Goal: Navigation & Orientation: Find specific page/section

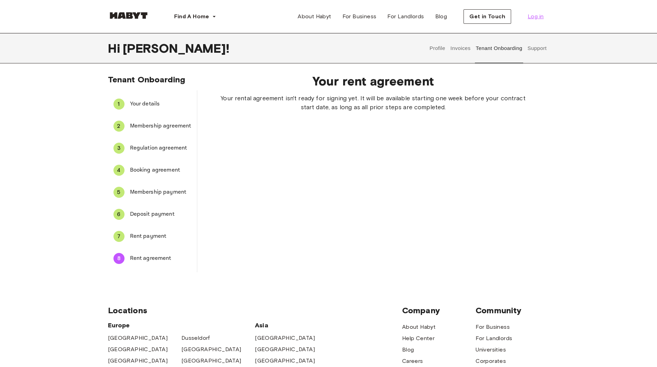
click at [533, 17] on span "Log in" at bounding box center [535, 16] width 16 height 8
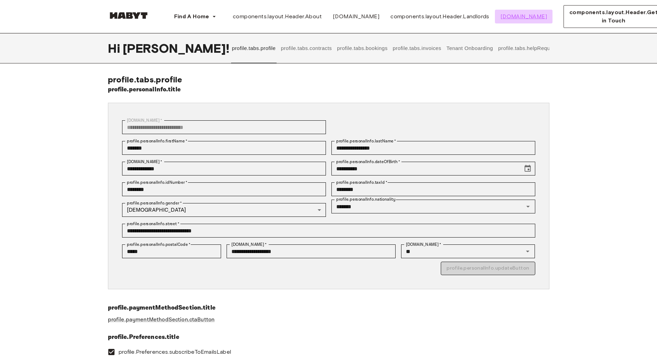
click at [545, 14] on span "[DOMAIN_NAME]" at bounding box center [523, 16] width 47 height 8
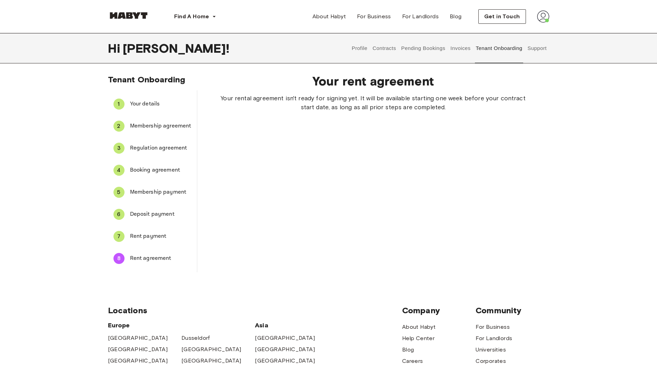
click at [543, 20] on img at bounding box center [543, 16] width 12 height 12
click at [522, 31] on span "Profile" at bounding box center [521, 32] width 17 height 8
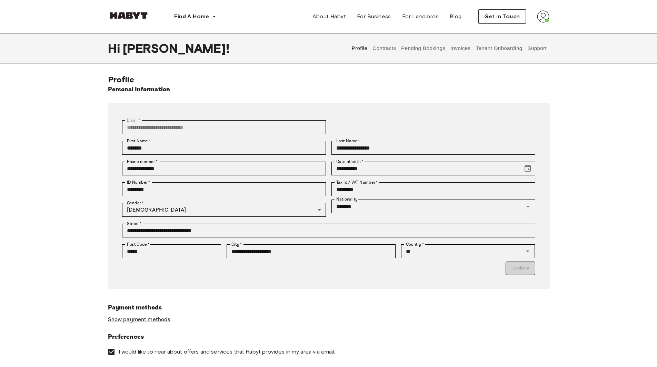
click at [502, 51] on button "Tenant Onboarding" at bounding box center [499, 48] width 48 height 30
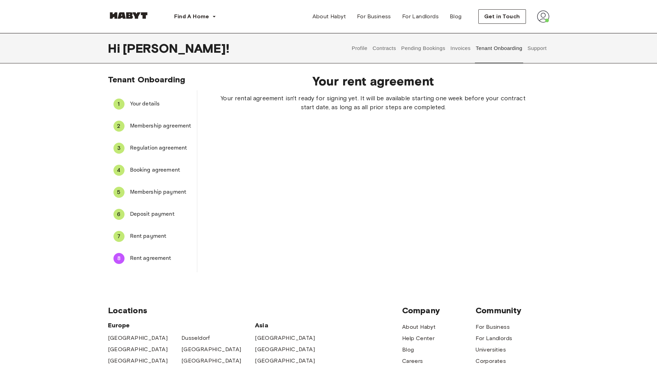
click at [355, 51] on button "Profile" at bounding box center [360, 48] width 18 height 30
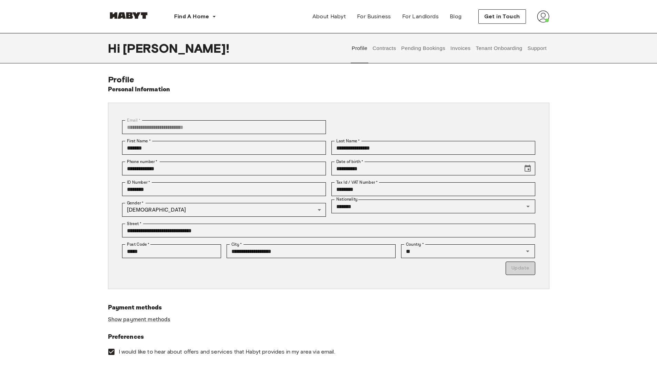
click at [411, 52] on button "Pending Bookings" at bounding box center [423, 48] width 46 height 30
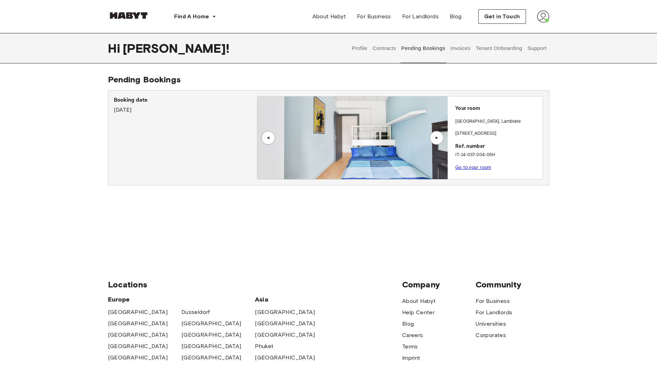
click at [477, 168] on link "Go to your room" at bounding box center [473, 167] width 36 height 5
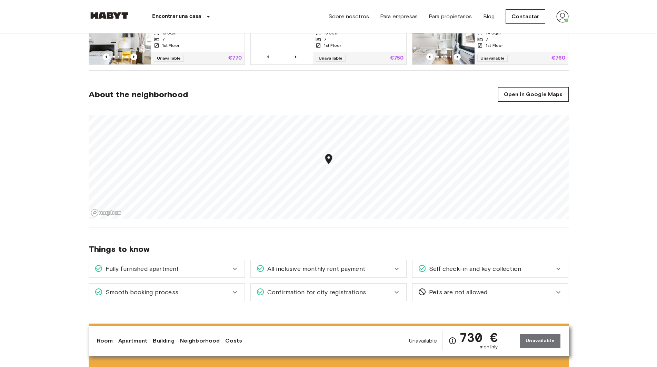
scroll to position [552, 0]
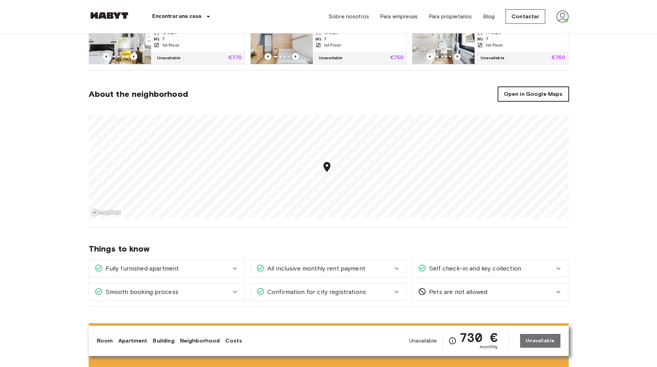
click at [536, 93] on link "Open in Google Maps" at bounding box center [533, 94] width 71 height 14
